Goal: Navigation & Orientation: Find specific page/section

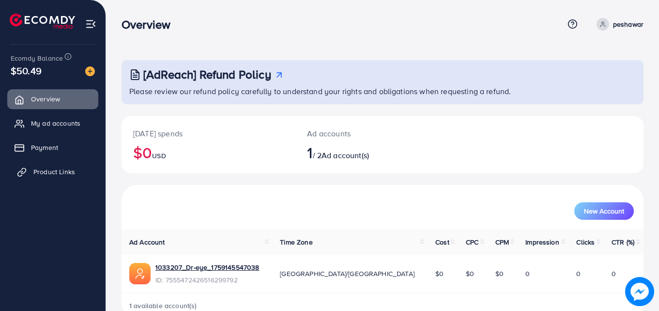
click at [76, 169] on link "Product Links" at bounding box center [52, 171] width 91 height 19
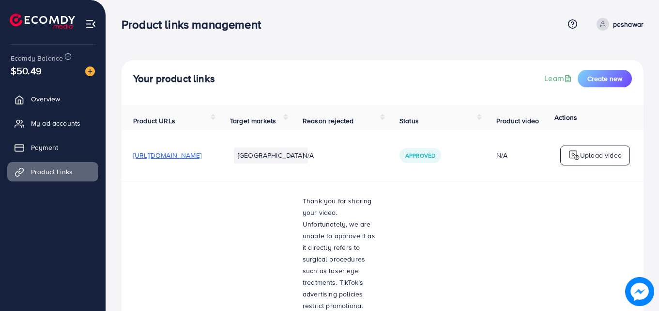
click at [607, 28] on span at bounding box center [603, 24] width 13 height 13
click at [602, 76] on link "Log out" at bounding box center [597, 80] width 92 height 22
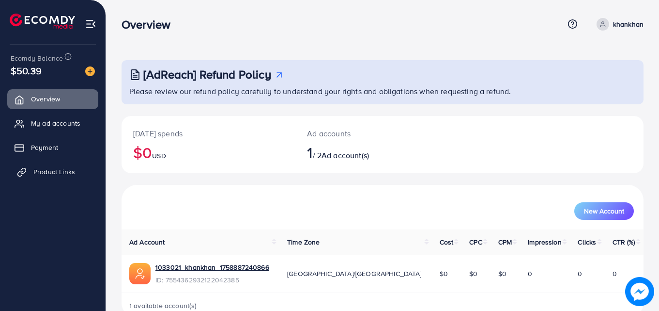
click at [75, 171] on link "Product Links" at bounding box center [52, 171] width 91 height 19
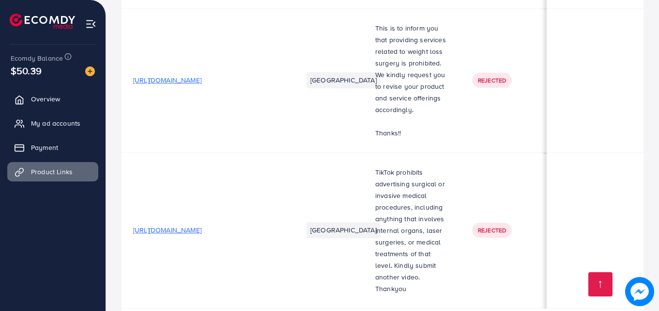
click at [264, 179] on td "[URL][DOMAIN_NAME]" at bounding box center [207, 229] width 170 height 155
click at [261, 179] on td "[URL][DOMAIN_NAME]" at bounding box center [207, 229] width 170 height 155
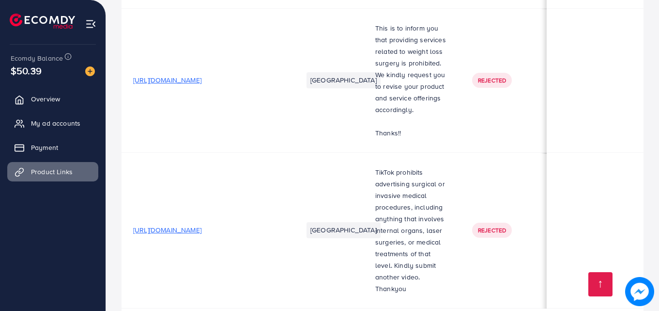
click at [261, 179] on td "[URL][DOMAIN_NAME]" at bounding box center [207, 229] width 170 height 155
